Goal: Task Accomplishment & Management: Manage account settings

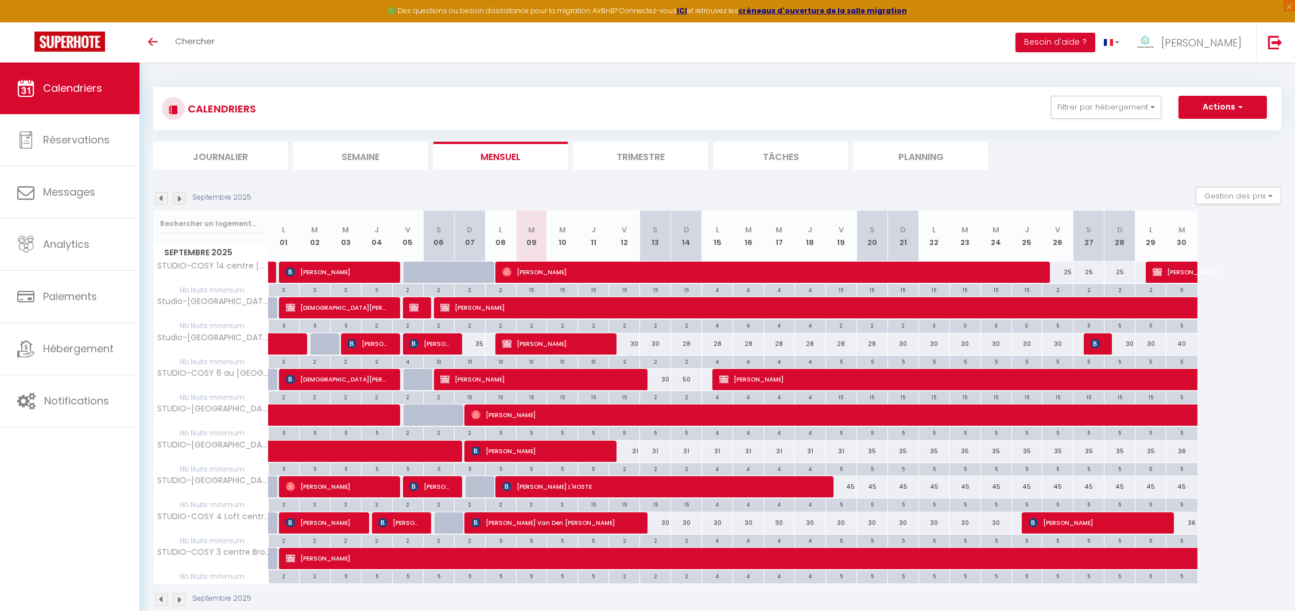
click at [687, 380] on div "50" at bounding box center [686, 379] width 31 height 21
type input "50"
type input "Dim 14 Septembre 2025"
type input "Lun 15 Septembre 2025"
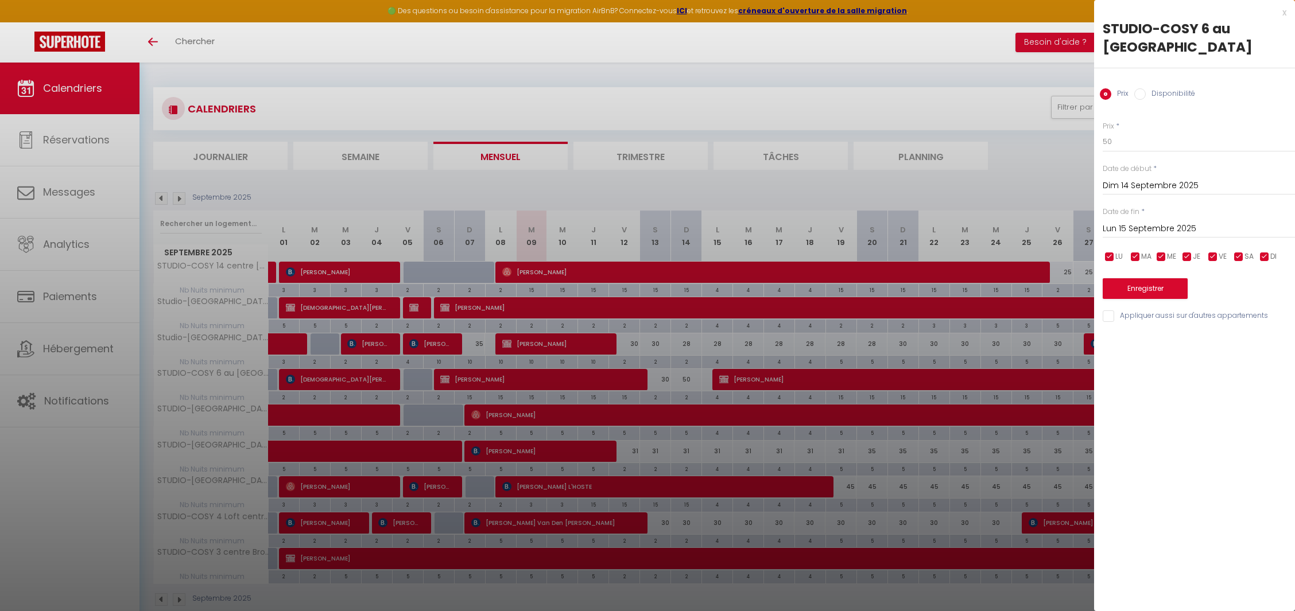
click at [1126, 128] on div "Prix * 50" at bounding box center [1198, 137] width 192 height 32
click at [1124, 139] on input "50" at bounding box center [1198, 141] width 192 height 21
type input "5"
type input "30"
click at [1137, 285] on button "Enregistrer" at bounding box center [1144, 288] width 85 height 21
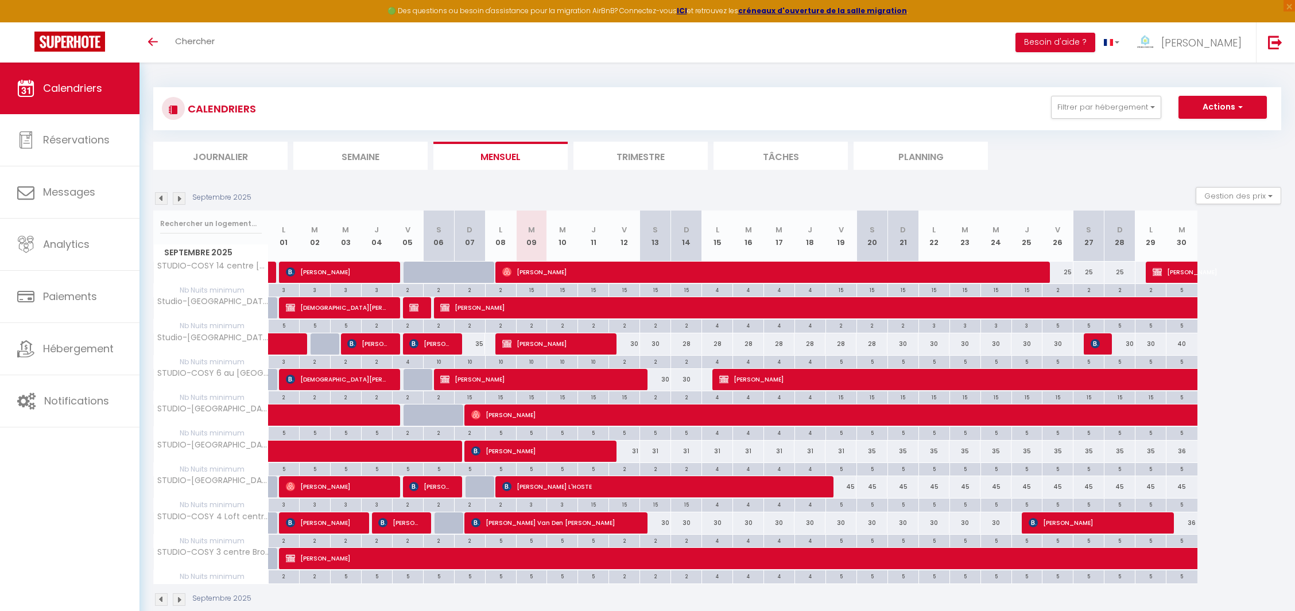
click at [632, 448] on div "31" at bounding box center [624, 451] width 31 height 21
type input "31"
type input "Ven 12 Septembre 2025"
type input "[PERSON_NAME] 13 Septembre 2025"
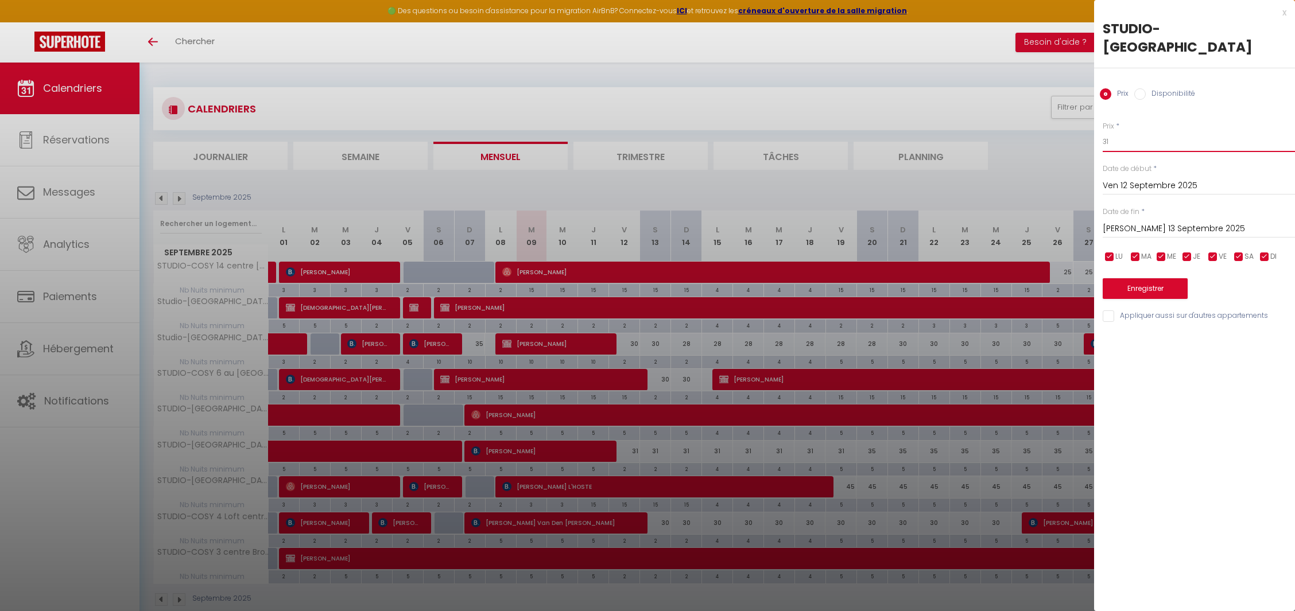
click at [1132, 143] on input "31" at bounding box center [1198, 141] width 192 height 21
type input "3"
type input "28"
click at [1133, 226] on input "[PERSON_NAME] 13 Septembre 2025" at bounding box center [1198, 228] width 192 height 15
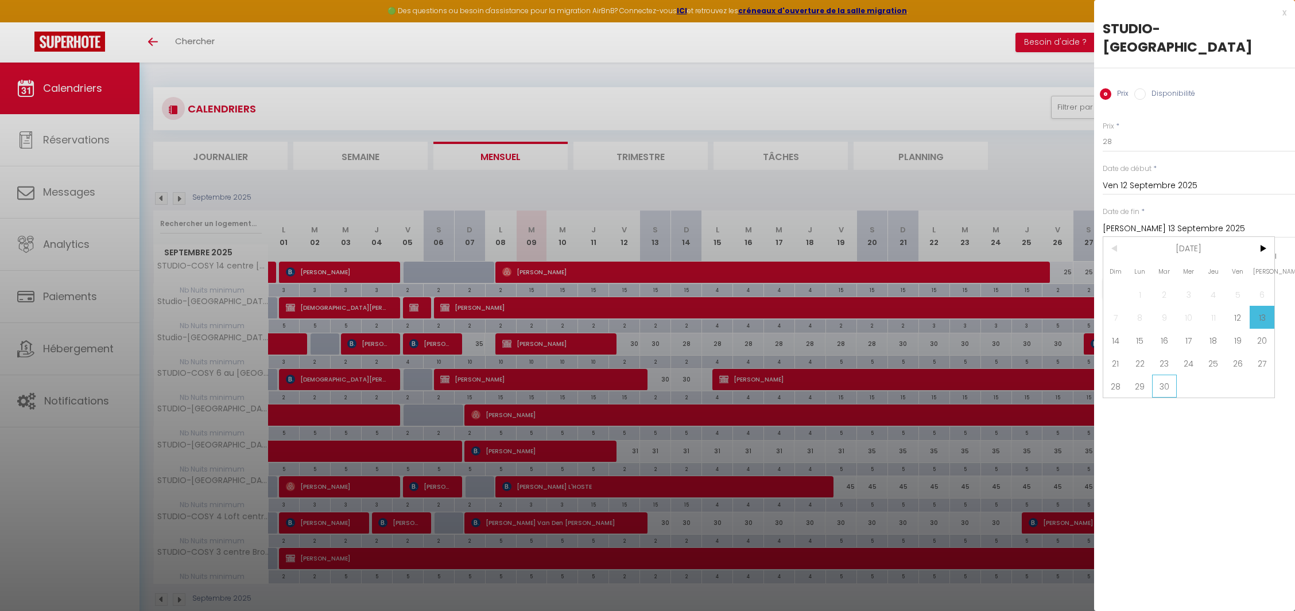
click at [1164, 383] on span "30" at bounding box center [1164, 386] width 25 height 23
type input "[DATE] Septembre 2025"
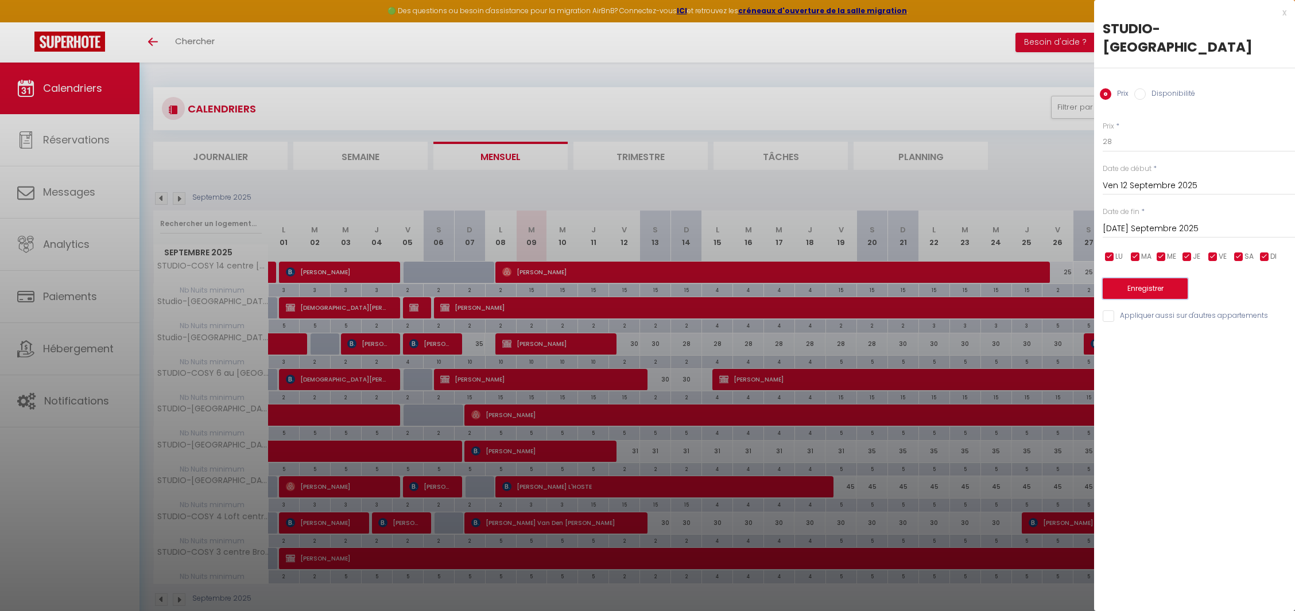
click at [1144, 285] on button "Enregistrer" at bounding box center [1144, 288] width 85 height 21
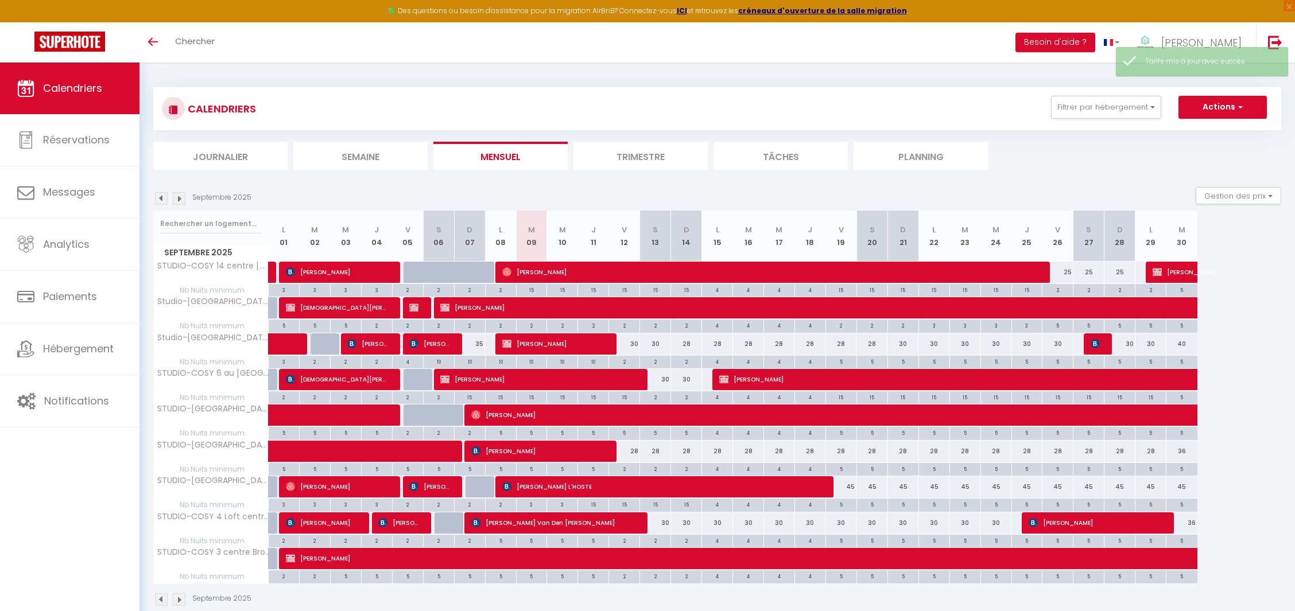
click at [843, 485] on div "45" at bounding box center [840, 486] width 31 height 21
type input "45"
type input "Ven 19 Septembre 2025"
type input "Sam 20 Septembre 2025"
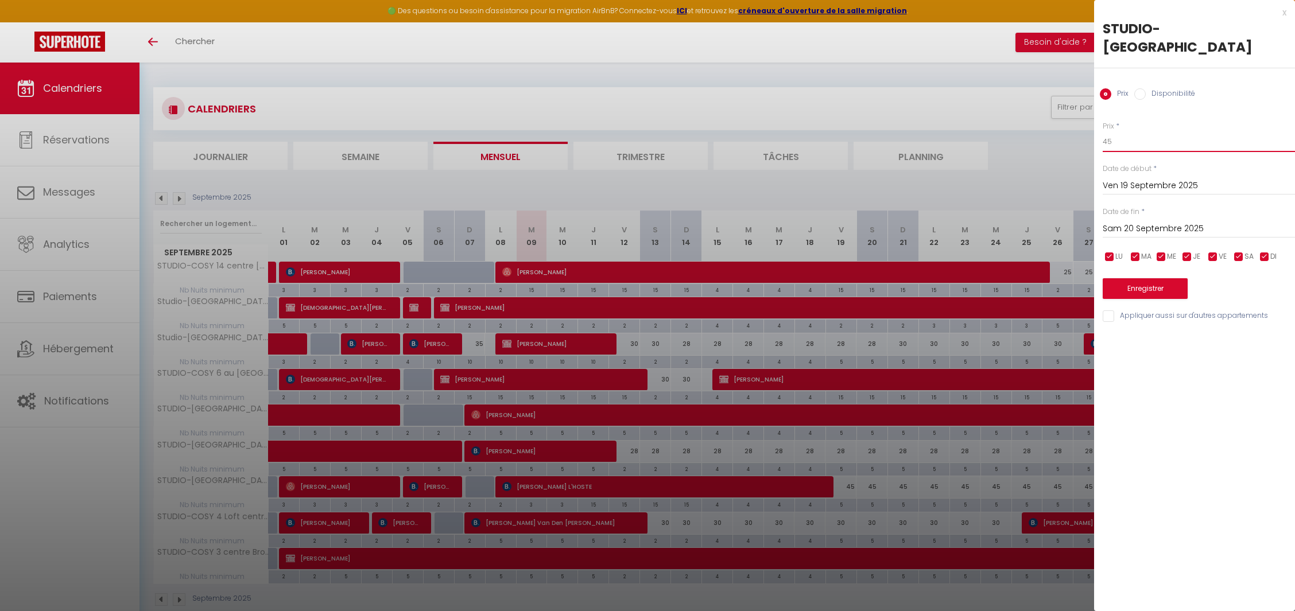
click at [1117, 141] on input "45" at bounding box center [1198, 141] width 192 height 21
type input "40"
click at [1123, 226] on input "Sam 20 Septembre 2025" at bounding box center [1198, 228] width 192 height 15
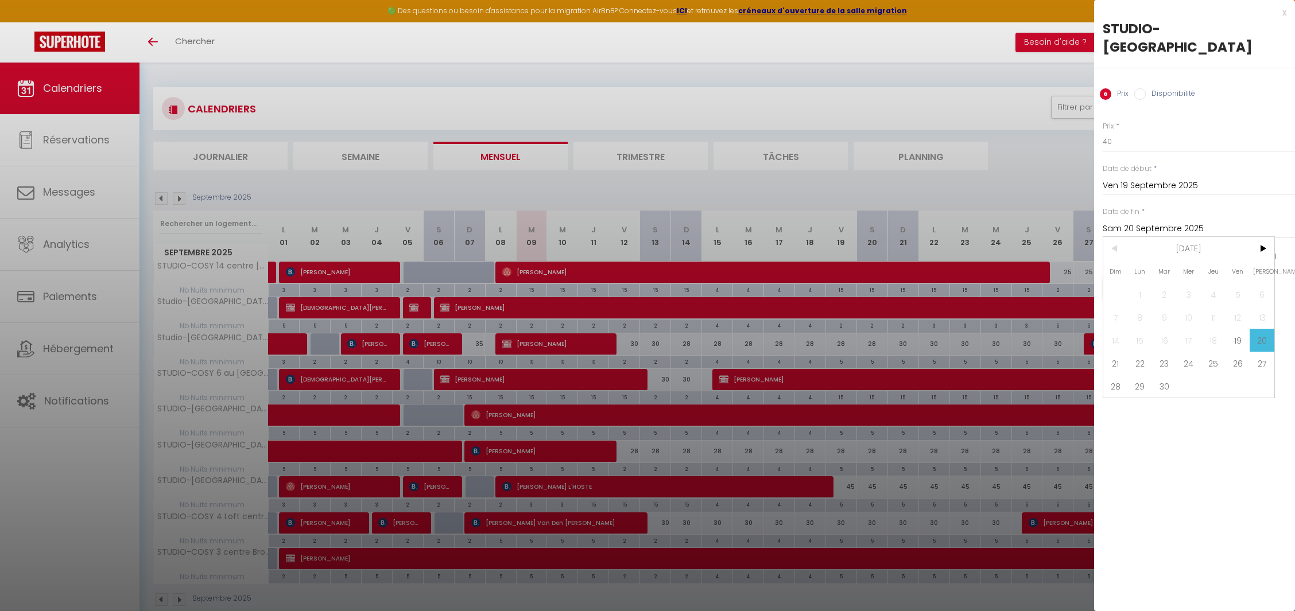
click at [1123, 226] on input "Sam 20 Septembre 2025" at bounding box center [1198, 228] width 192 height 15
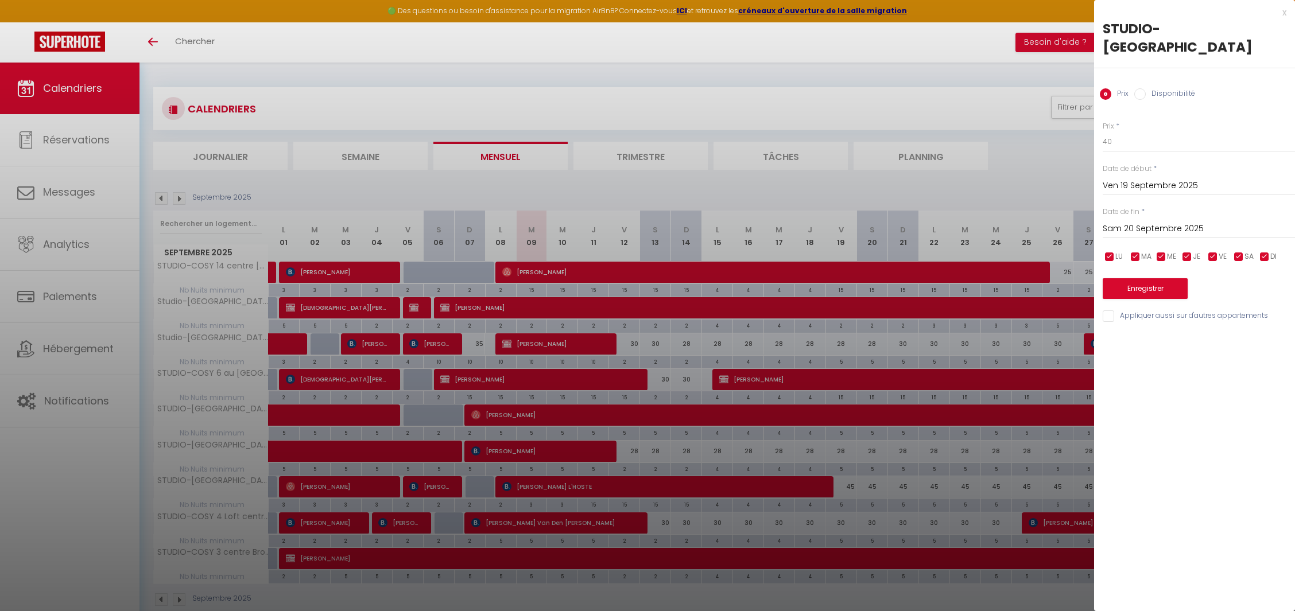
click at [1123, 226] on input "Sam 20 Septembre 2025" at bounding box center [1198, 228] width 192 height 15
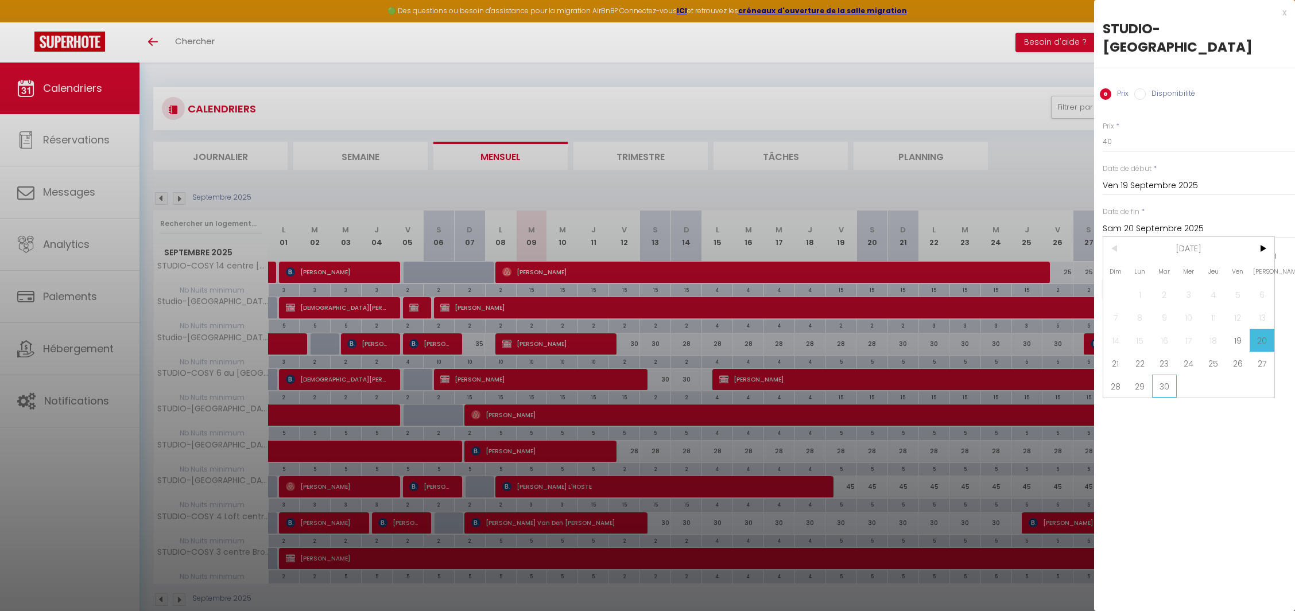
click at [1168, 383] on span "30" at bounding box center [1164, 386] width 25 height 23
type input "[DATE] Septembre 2025"
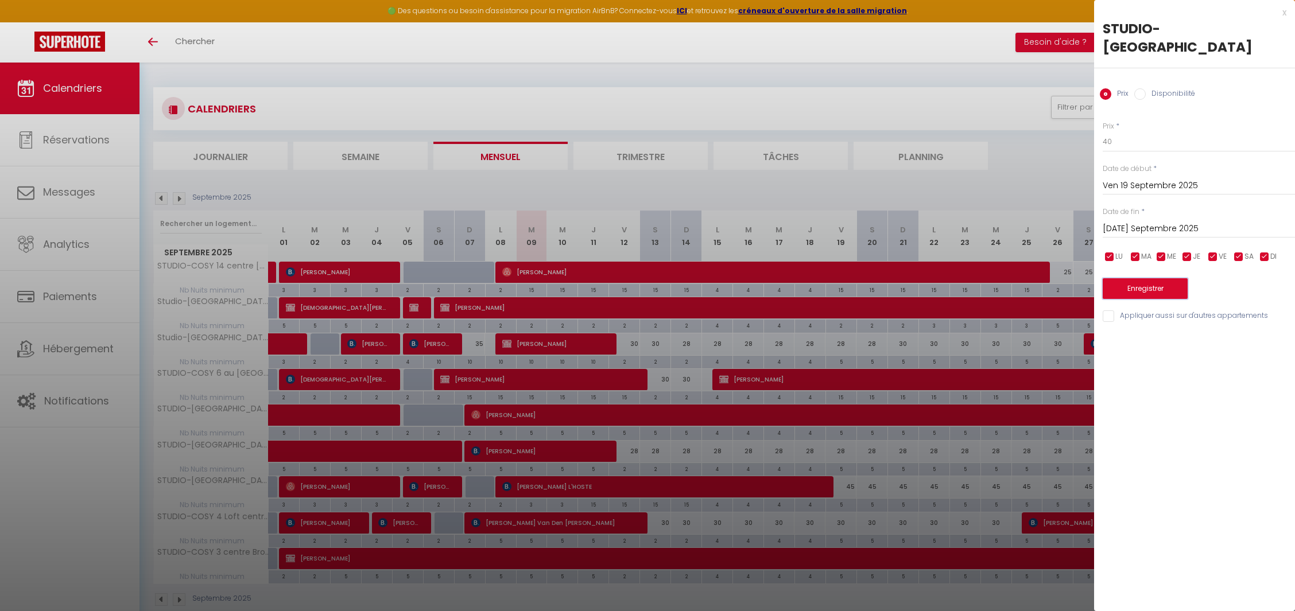
click at [1149, 286] on button "Enregistrer" at bounding box center [1144, 288] width 85 height 21
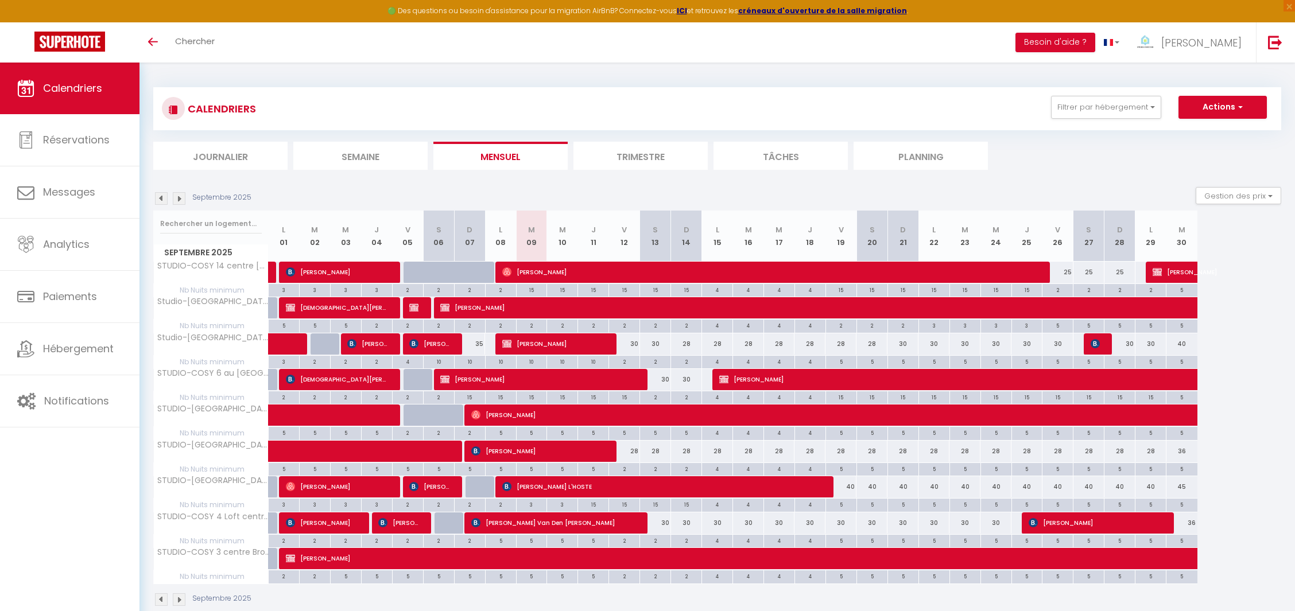
click at [655, 522] on div "30" at bounding box center [655, 522] width 31 height 21
type input "30"
type input "[PERSON_NAME] 13 Septembre 2025"
type input "Dim 14 Septembre 2025"
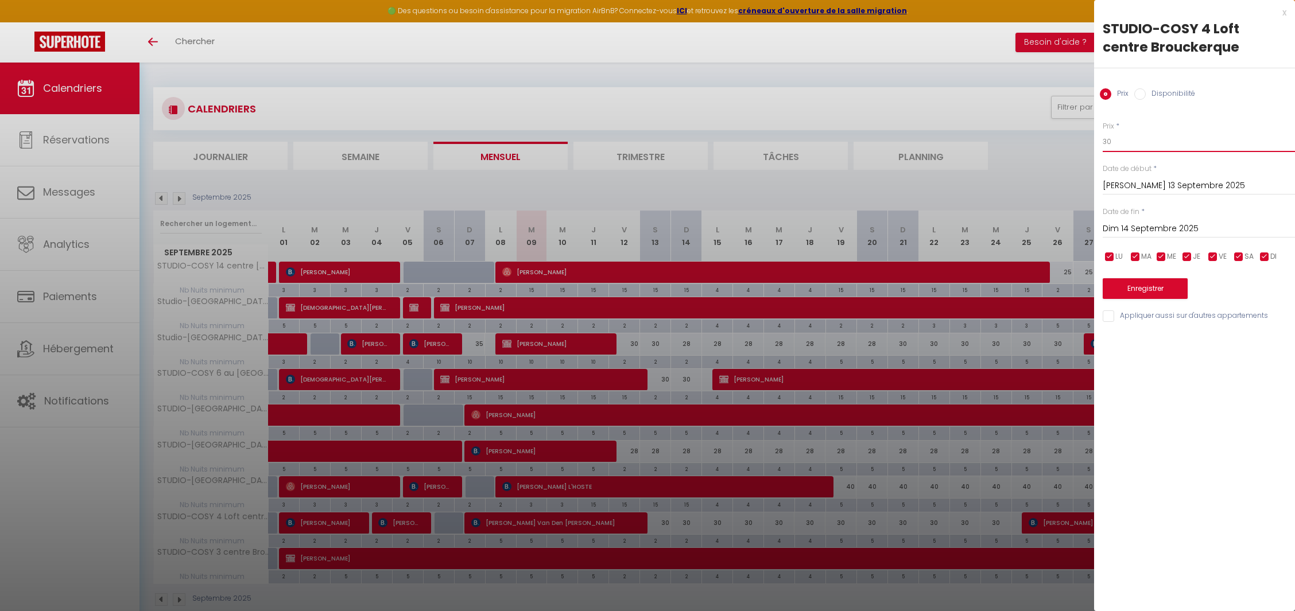
click at [1130, 141] on input "30" at bounding box center [1198, 141] width 192 height 21
type input "3"
type input "28"
click at [1201, 235] on input "Dim 14 Septembre 2025" at bounding box center [1198, 228] width 192 height 15
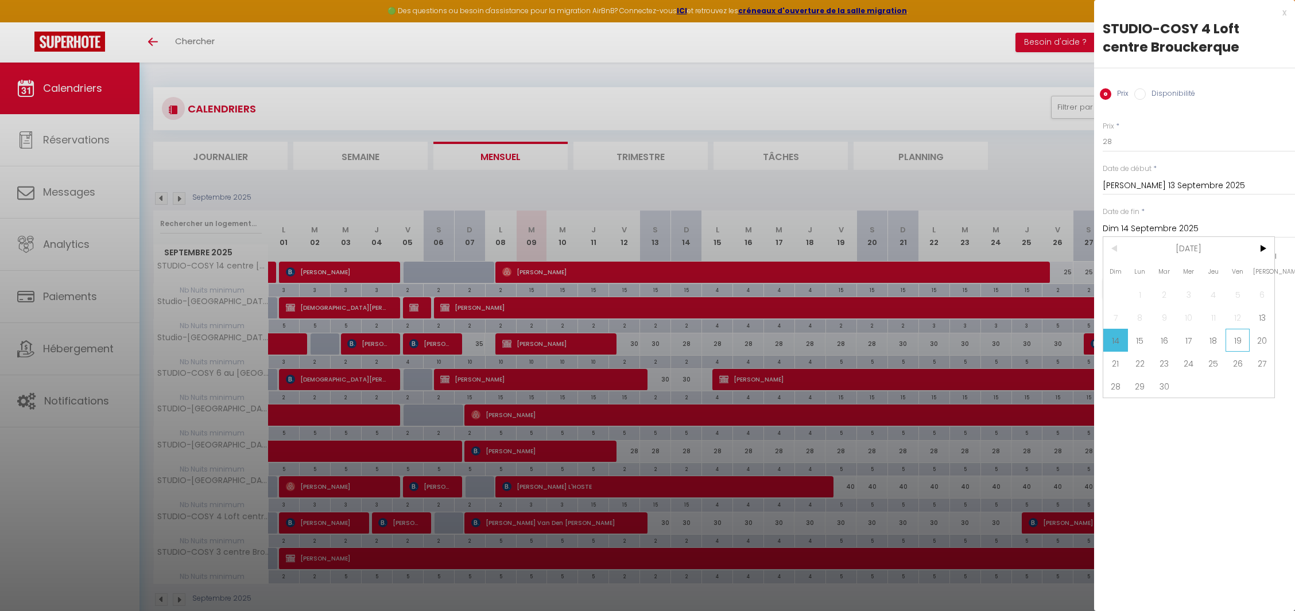
click at [1233, 342] on span "19" at bounding box center [1237, 340] width 25 height 23
type input "Ven 19 Septembre 2025"
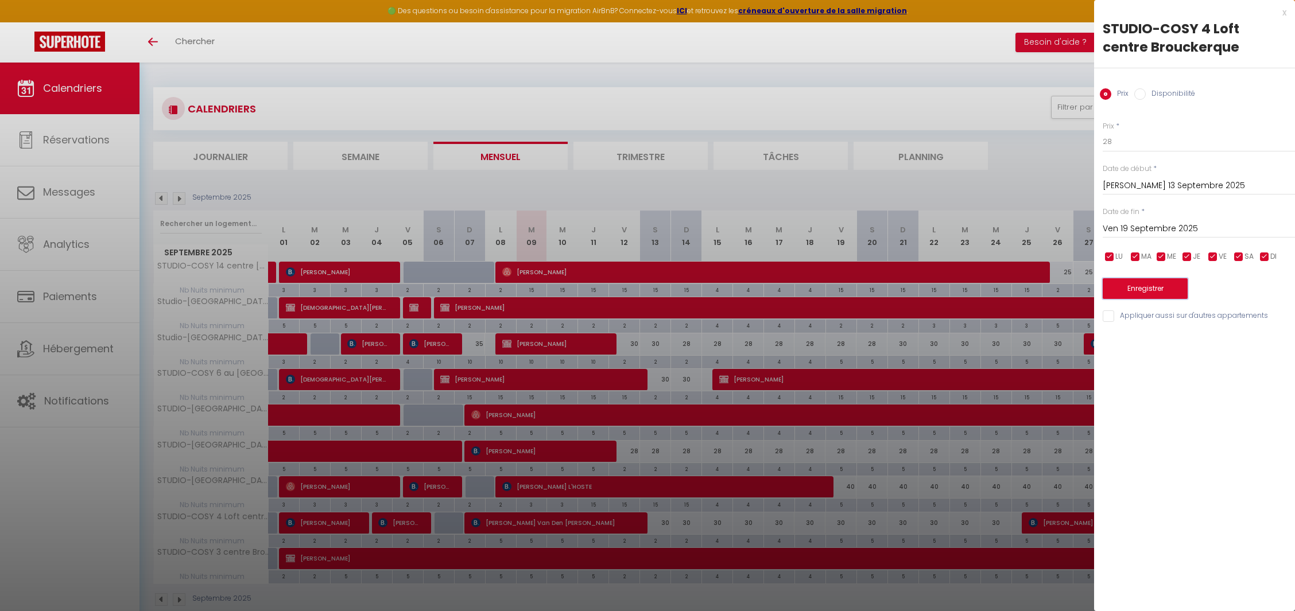
click at [1128, 280] on button "Enregistrer" at bounding box center [1144, 288] width 85 height 21
